Goal: Check status: Check status

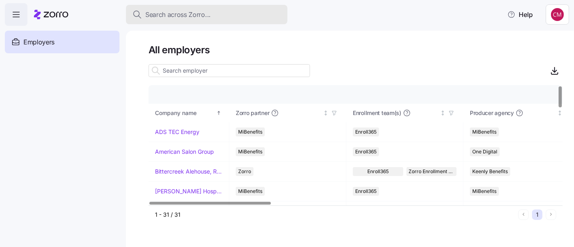
click at [249, 19] on div "Search across Zorro..." at bounding box center [206, 15] width 149 height 10
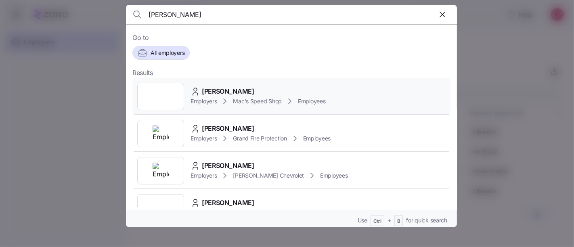
type input "[PERSON_NAME]"
click at [166, 98] on div at bounding box center [160, 96] width 47 height 27
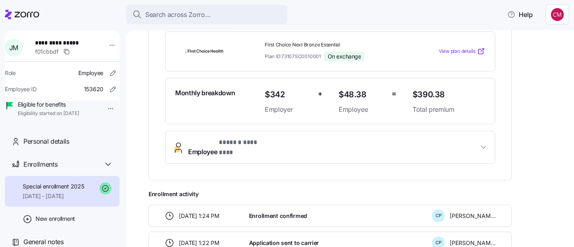
scroll to position [185, 0]
click at [368, 144] on span "Employee * ****** ******** *" at bounding box center [333, 146] width 291 height 19
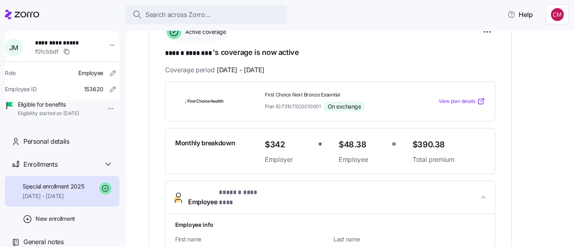
scroll to position [129, 0]
